Goal: Task Accomplishment & Management: Manage account settings

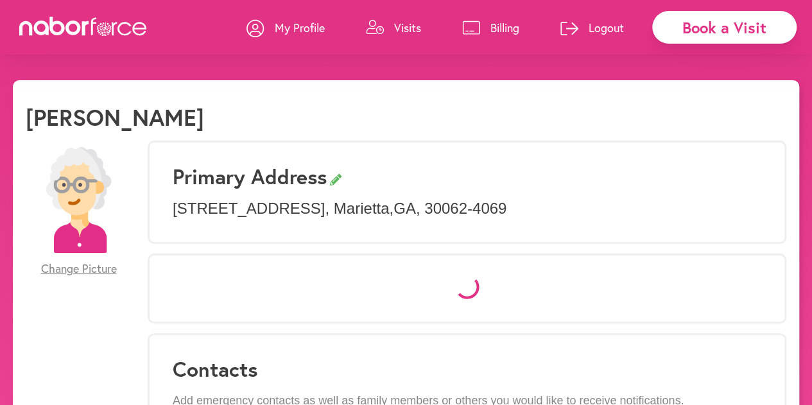
select select "*"
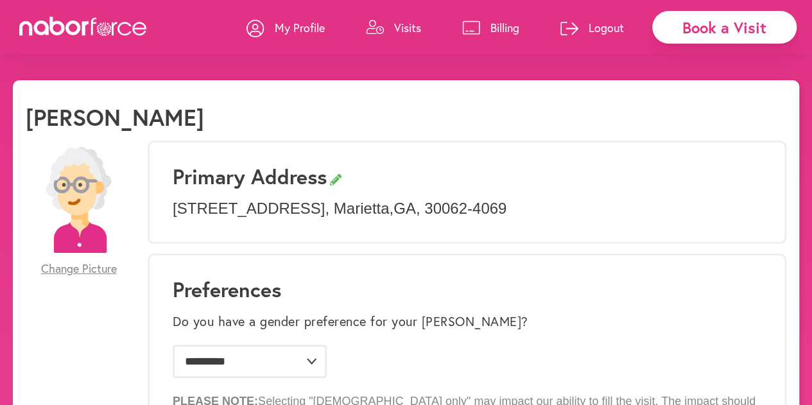
click at [498, 31] on p "Billing" at bounding box center [504, 27] width 29 height 15
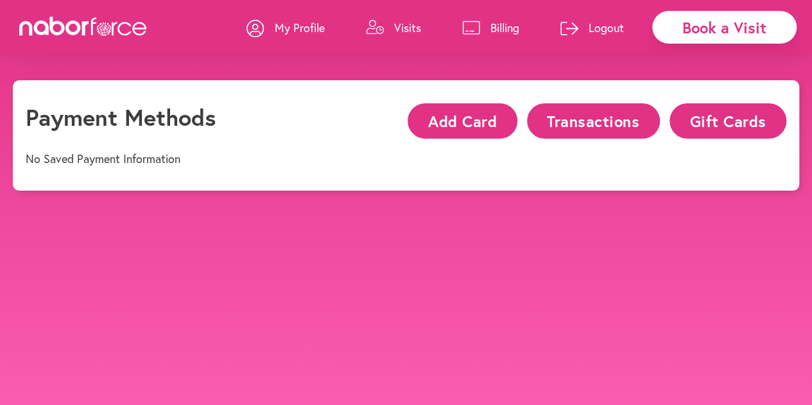
click at [604, 130] on button "Transactions" at bounding box center [593, 120] width 133 height 35
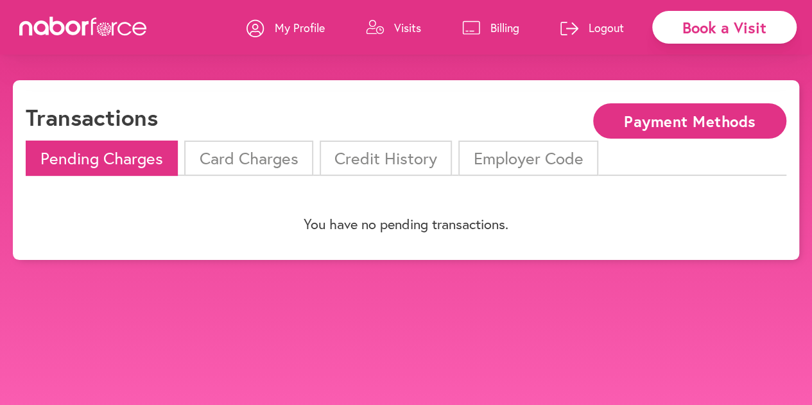
click at [422, 148] on li "Credit History" at bounding box center [386, 158] width 132 height 35
